Goal: Task Accomplishment & Management: Use online tool/utility

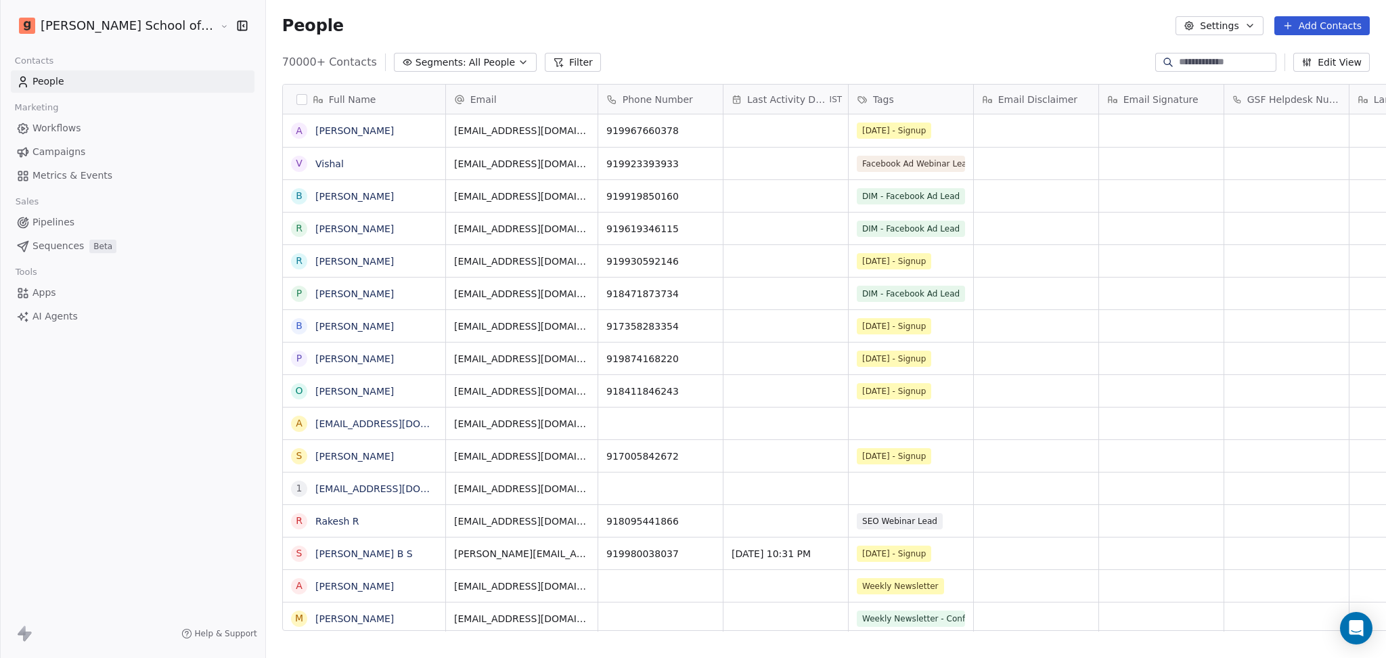
scroll to position [565, 1159]
click at [49, 155] on span "Campaigns" at bounding box center [58, 152] width 53 height 14
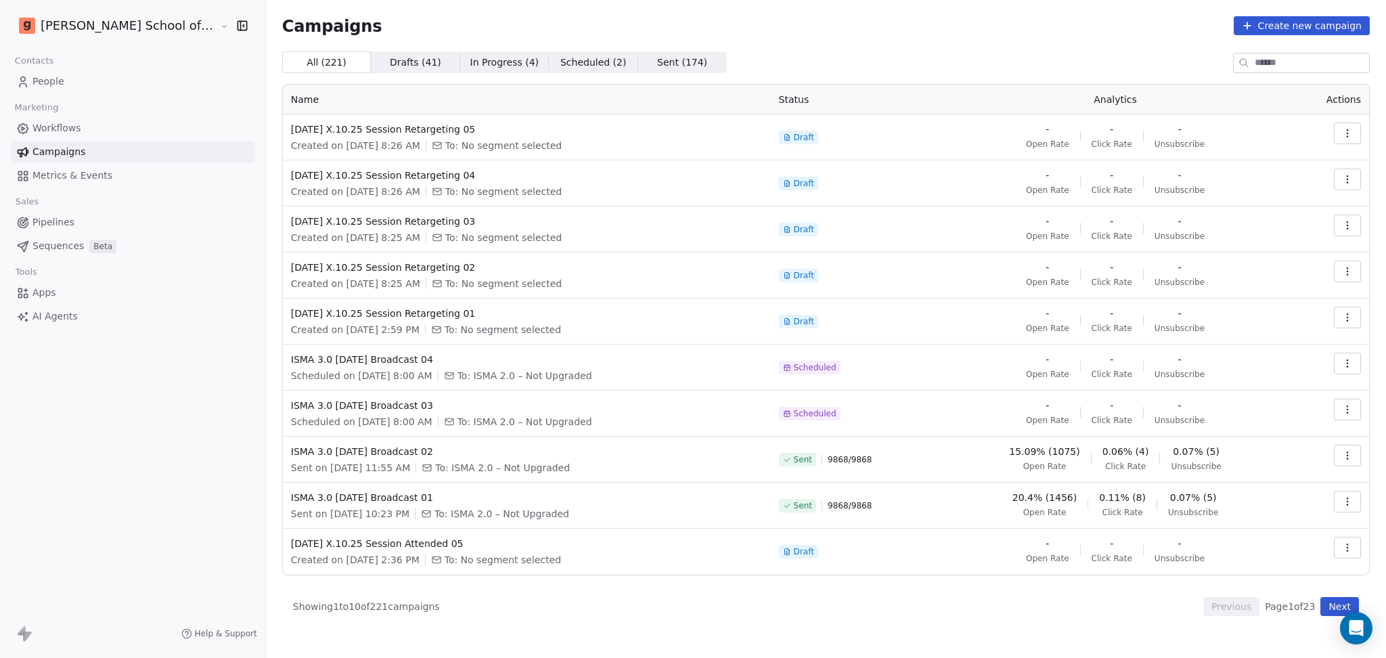
click at [1343, 597] on button "Next" at bounding box center [1339, 606] width 39 height 19
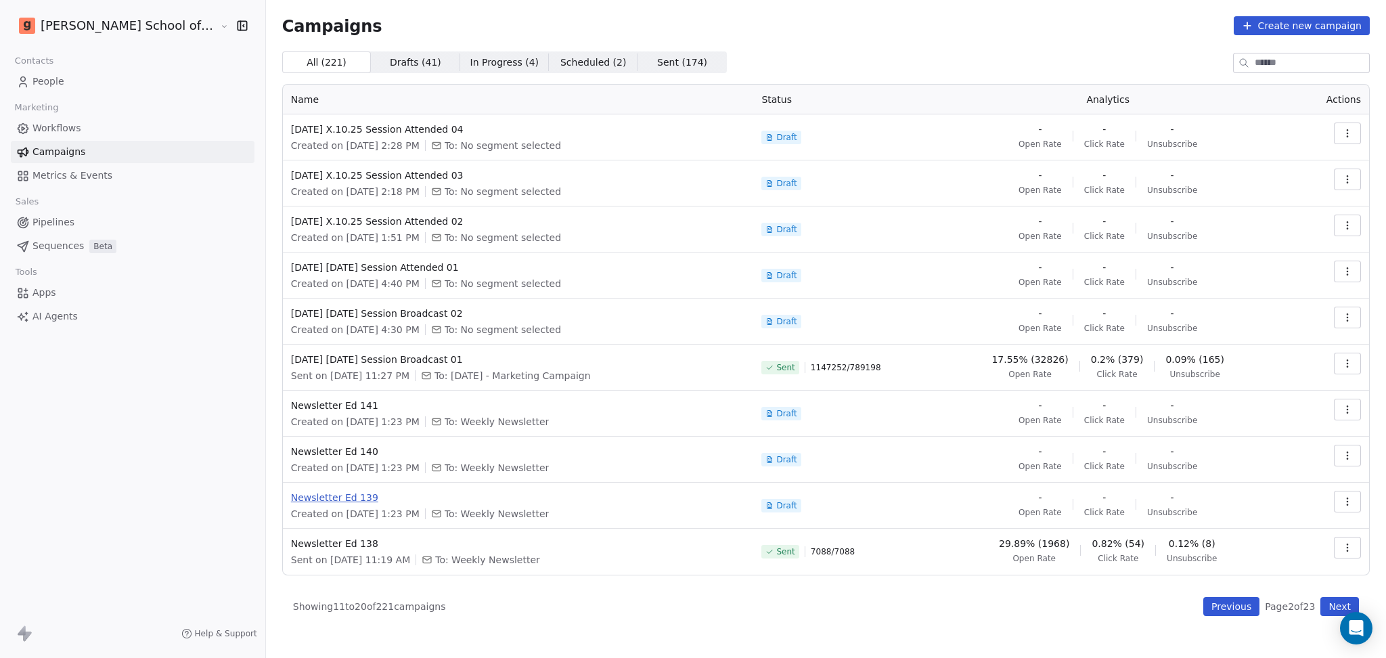
click at [291, 494] on span "Newsletter Ed 139" at bounding box center [518, 498] width 455 height 14
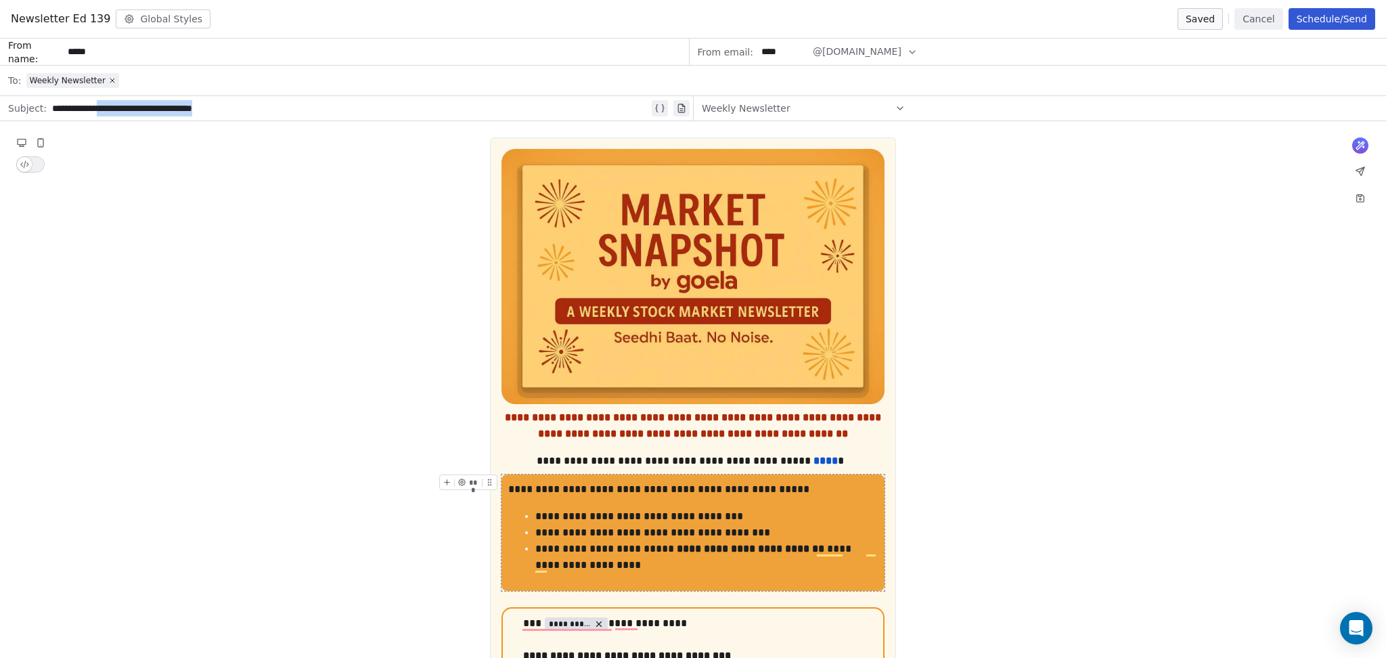
drag, startPoint x: 103, startPoint y: 110, endPoint x: 480, endPoint y: 108, distance: 377.0
click at [480, 108] on div "**********" at bounding box center [350, 108] width 597 height 16
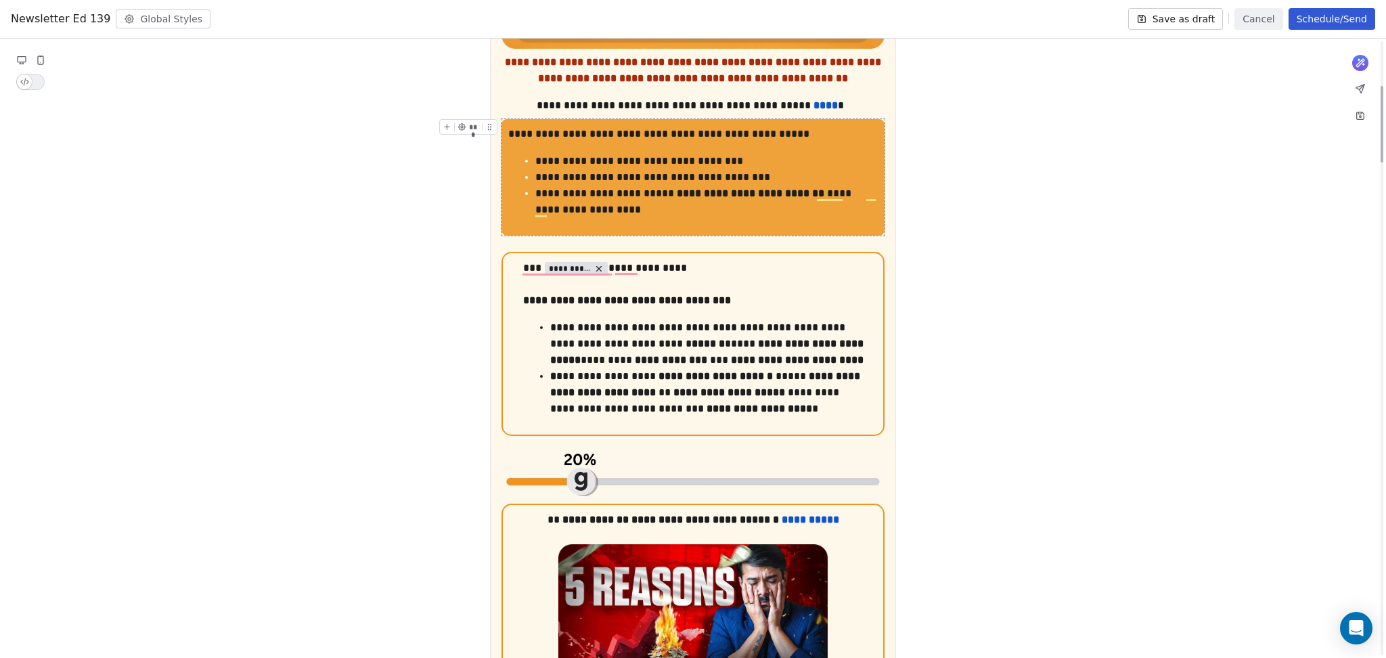
scroll to position [361, 0]
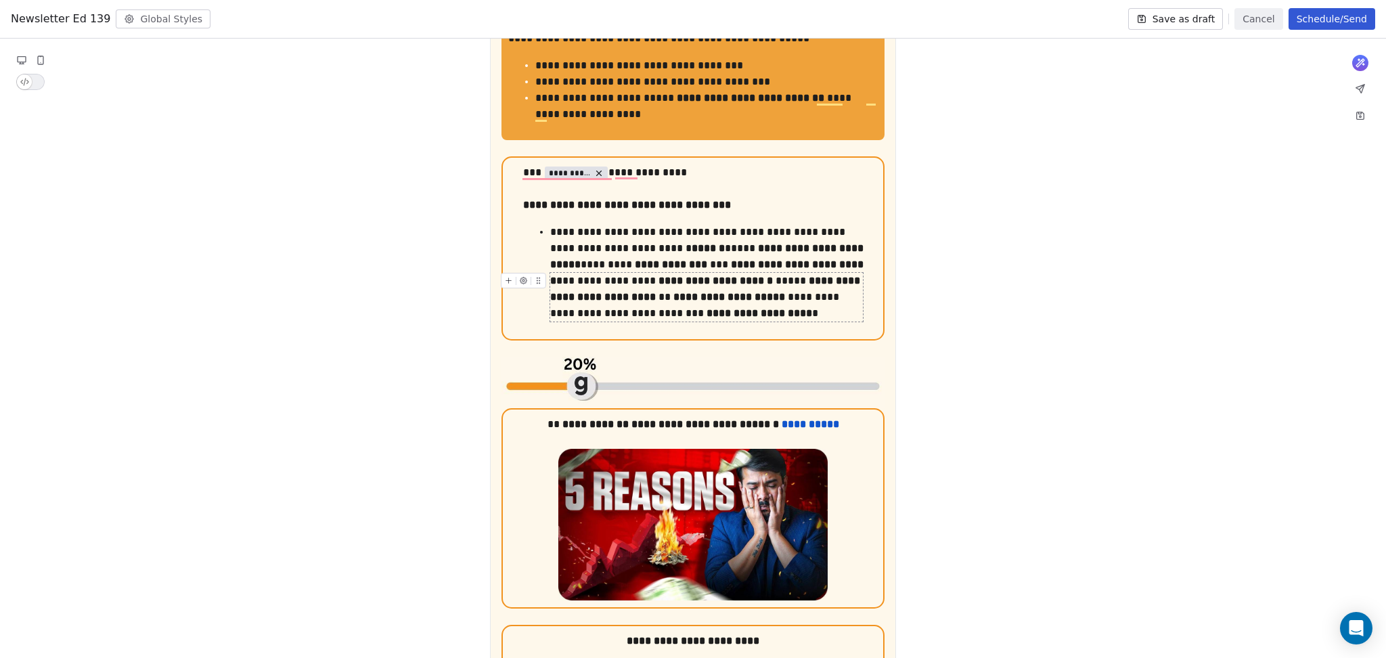
click at [1165, 20] on button "Save as draft" at bounding box center [1175, 19] width 95 height 22
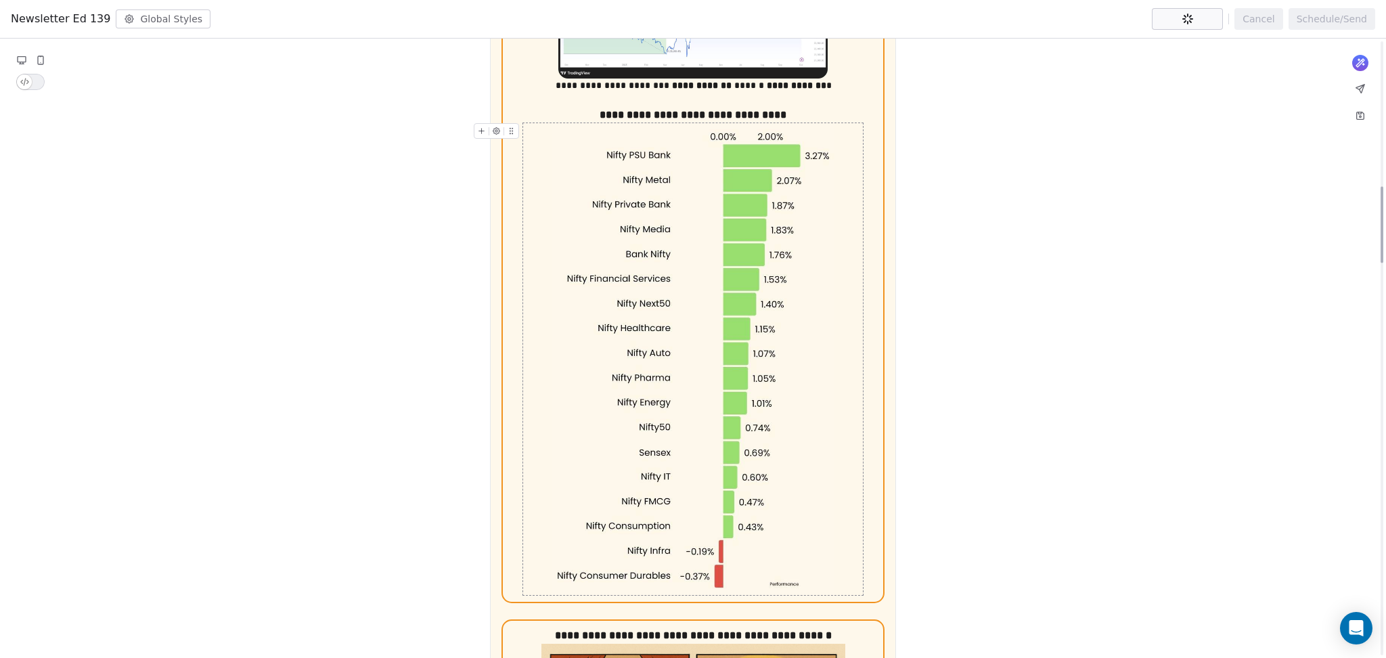
click at [799, 324] on img "To enrich screen reader interactions, please activate Accessibility in Grammarl…" at bounding box center [693, 359] width 283 height 472
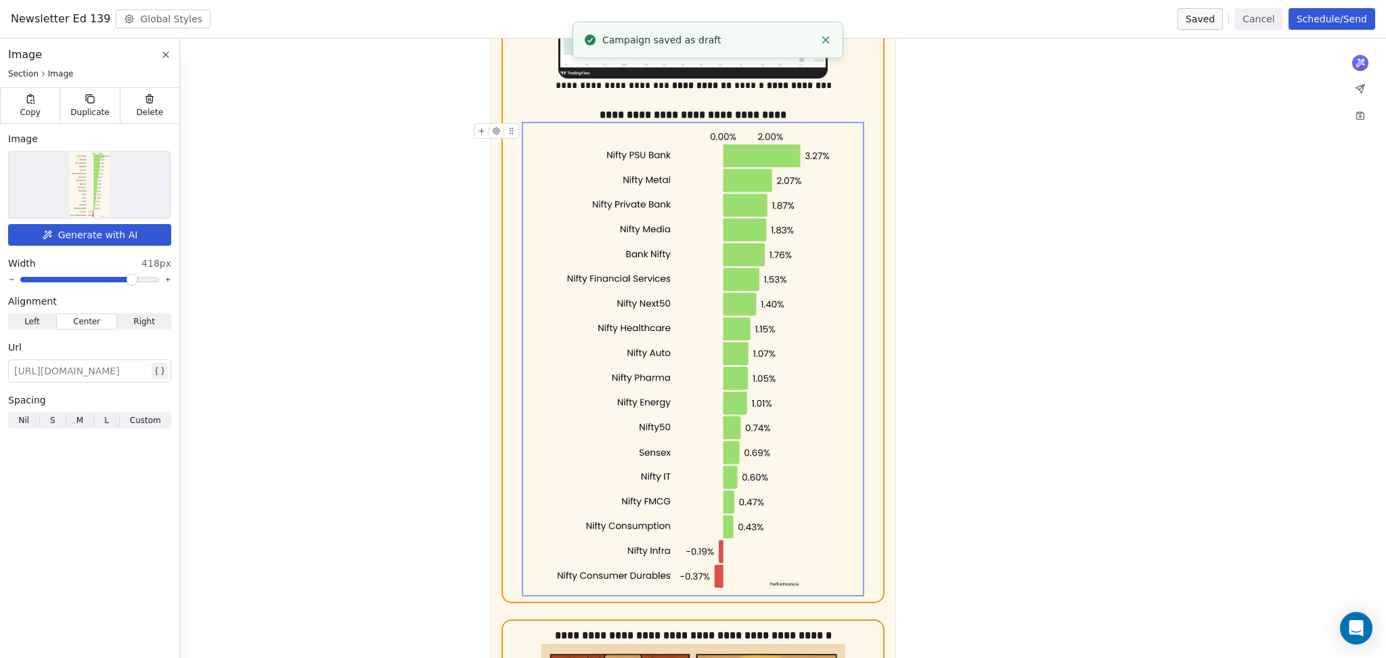
click at [49, 196] on div at bounding box center [89, 185] width 161 height 66
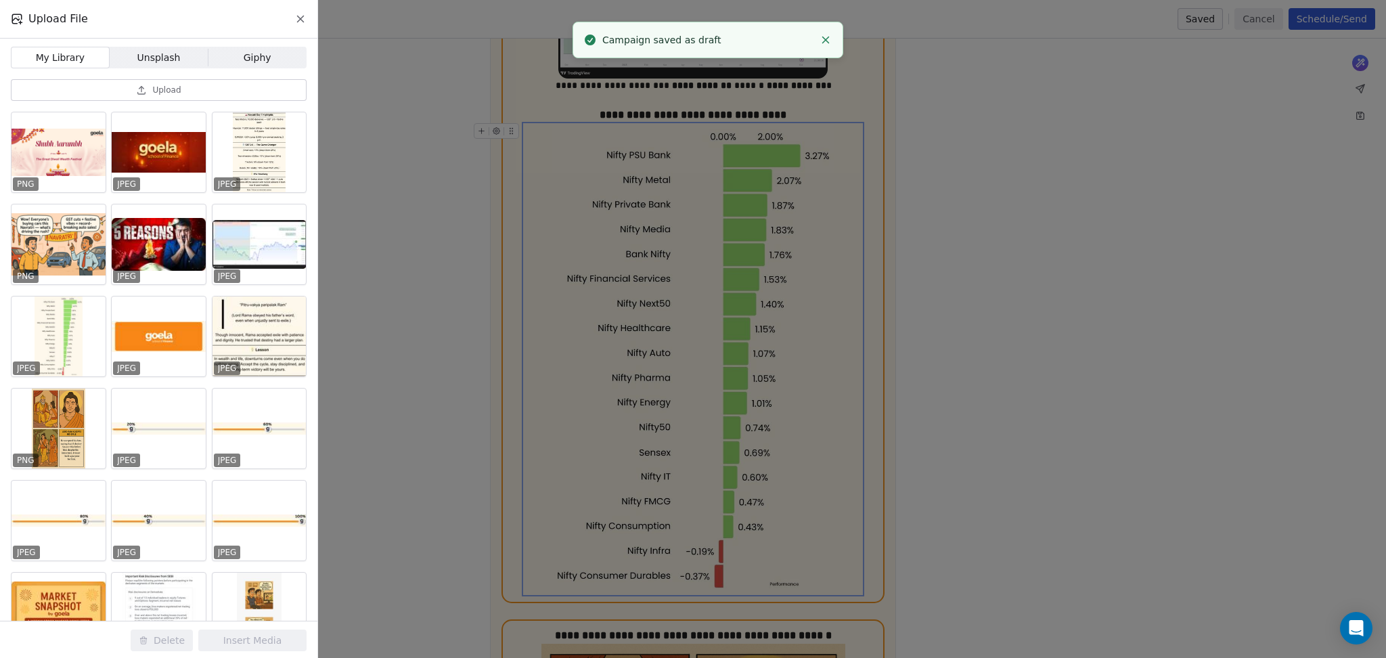
click at [207, 96] on button "Upload" at bounding box center [159, 90] width 296 height 22
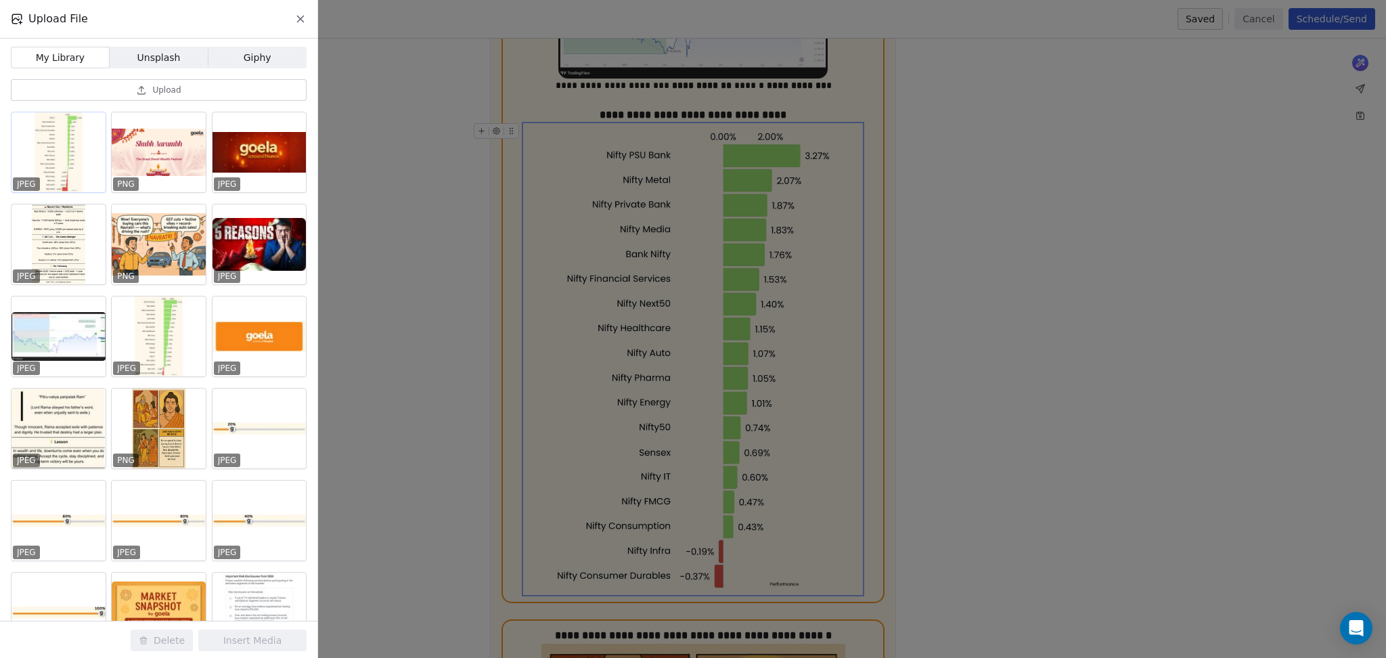
click at [60, 116] on div at bounding box center [59, 152] width 94 height 80
click at [253, 639] on button "Insert Media" at bounding box center [252, 640] width 108 height 22
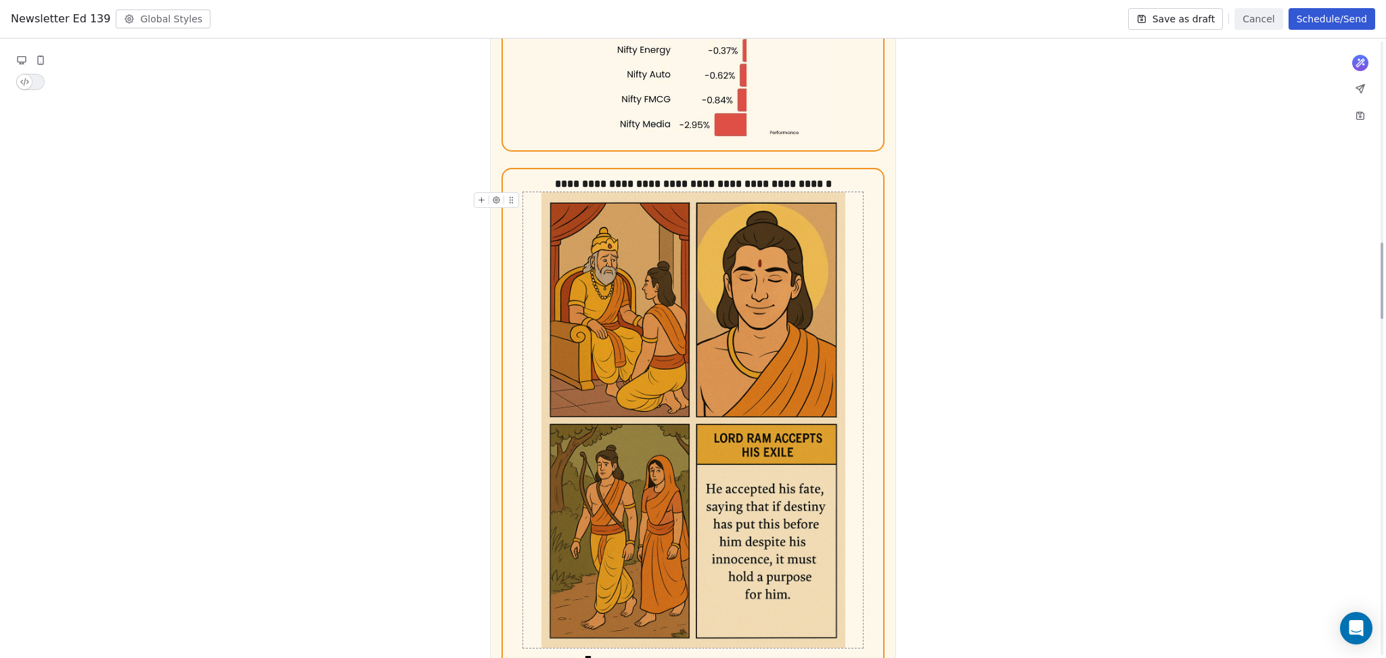
click at [734, 491] on img "To enrich screen reader interactions, please activate Accessibility in Grammarl…" at bounding box center [693, 420] width 304 height 456
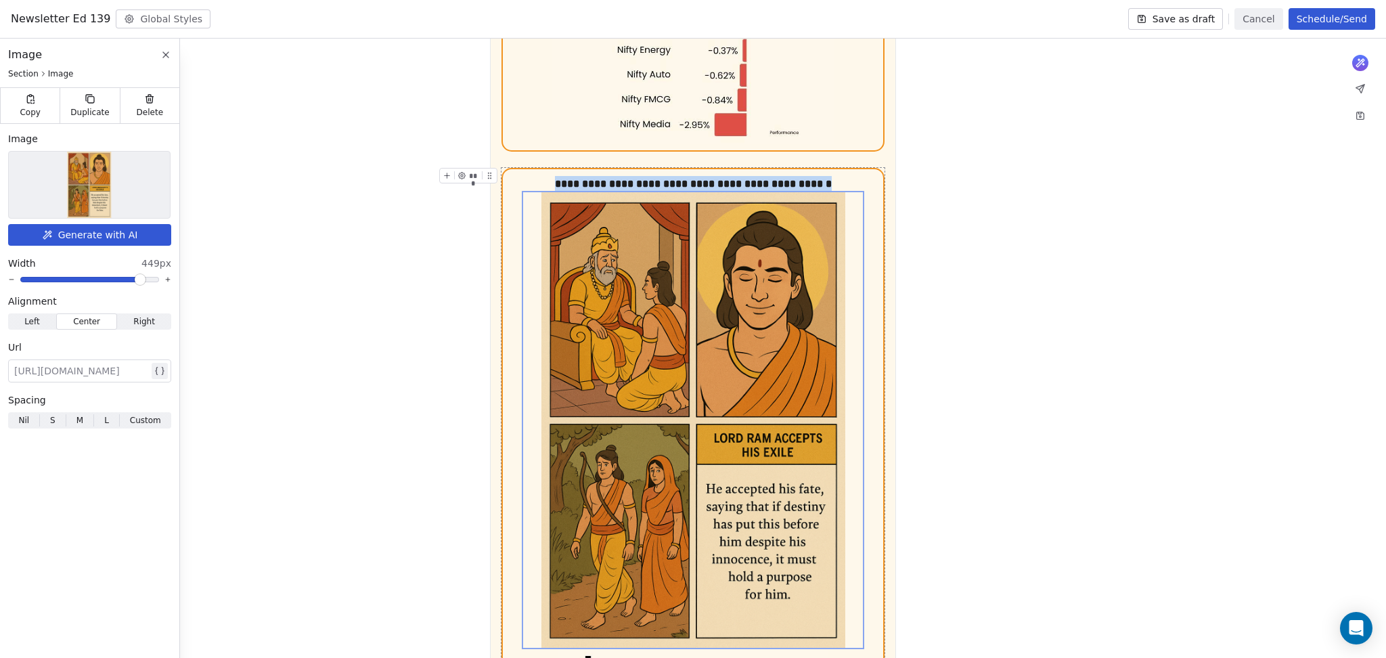
click at [89, 200] on img at bounding box center [89, 185] width 44 height 66
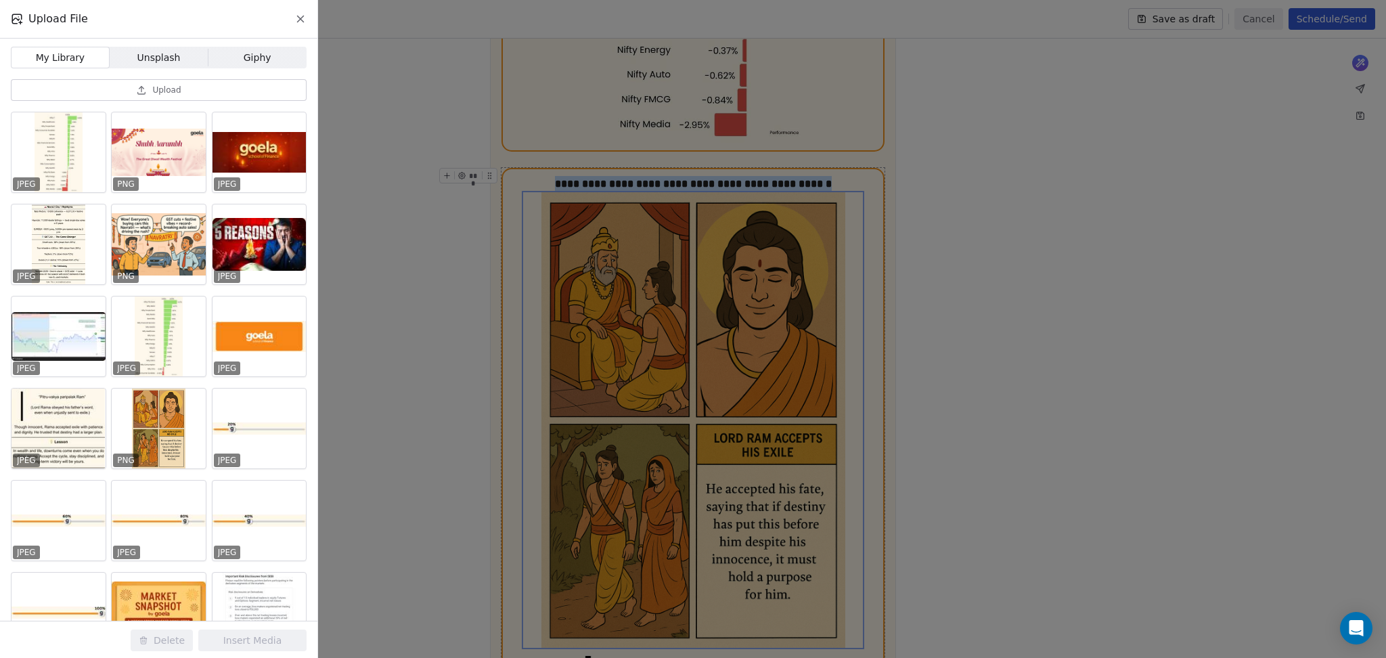
click at [211, 90] on button "Upload" at bounding box center [159, 90] width 296 height 22
